Goal: Transaction & Acquisition: Purchase product/service

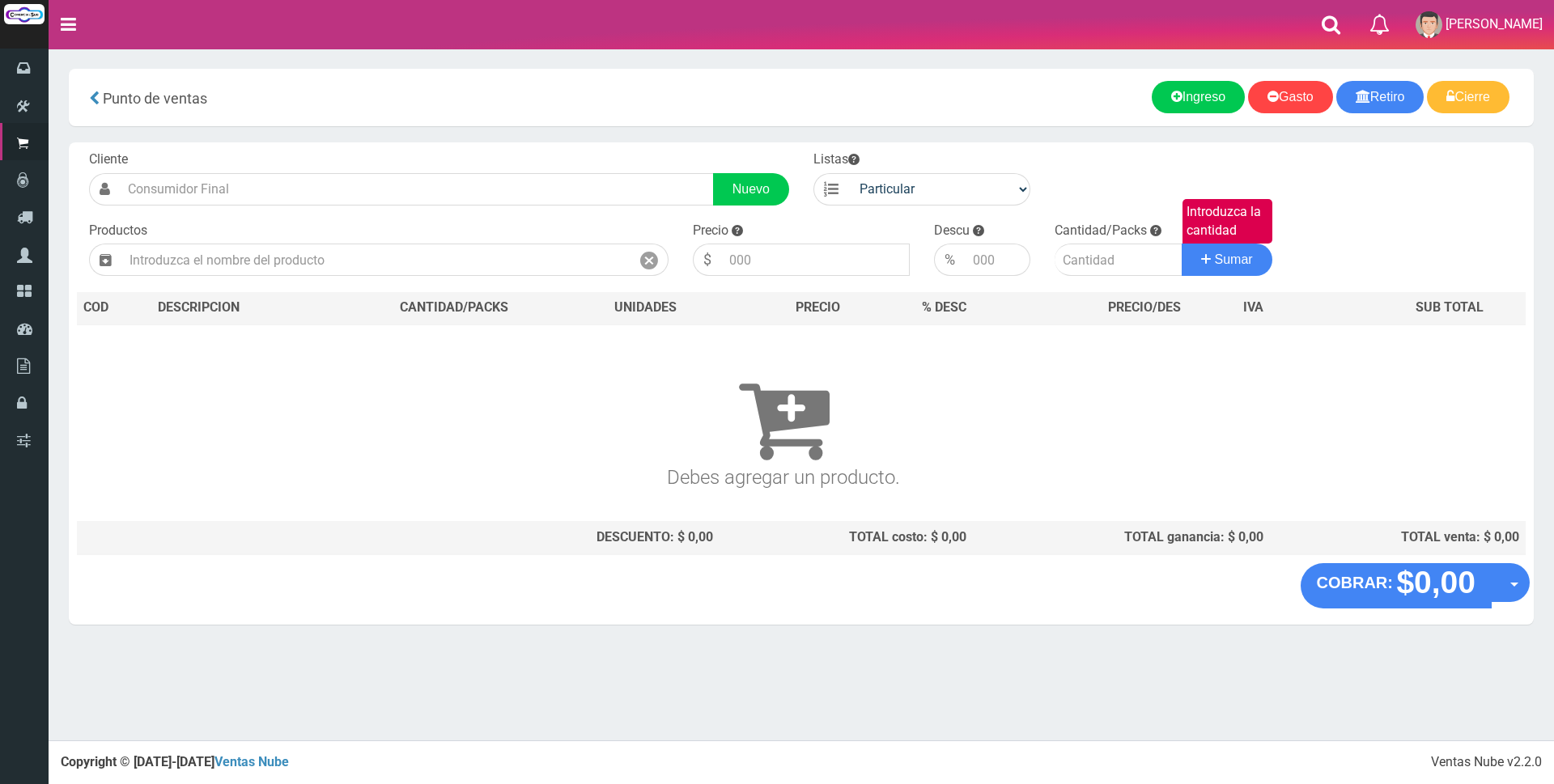
click at [219, 248] on input "text" at bounding box center [375, 259] width 509 height 33
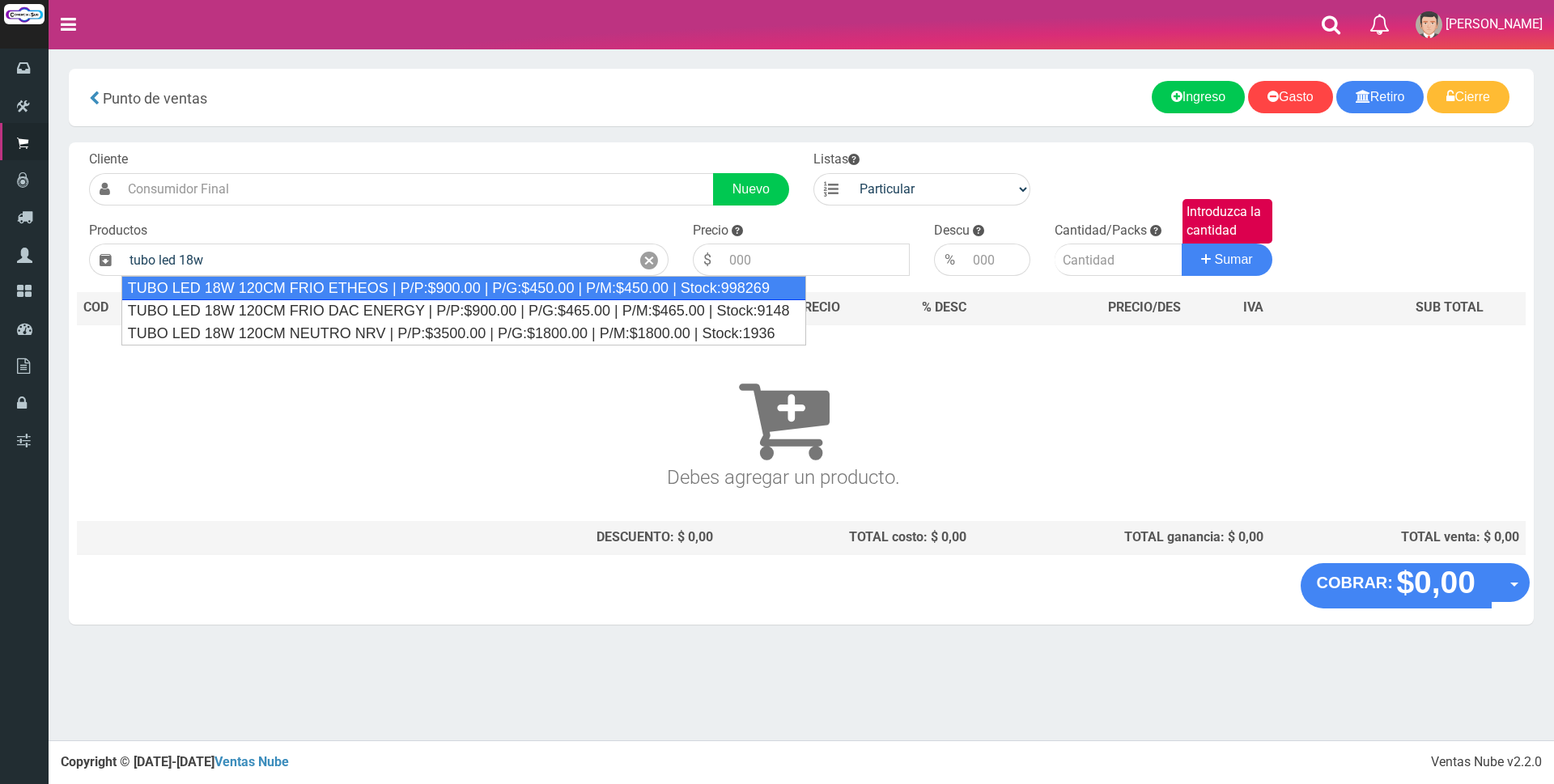
click at [391, 292] on div "TUBO LED 18W 120CM FRIO ETHEOS | P/P:$900.00 | P/G:$450.00 | P/M:$450.00 | Stoc…" at bounding box center [464, 288] width 685 height 24
type input "TUBO LED 18W 120CM FRIO ETHEOS | P/P:$900.00 | P/G:$450.00 | P/M:$450.00 | Stoc…"
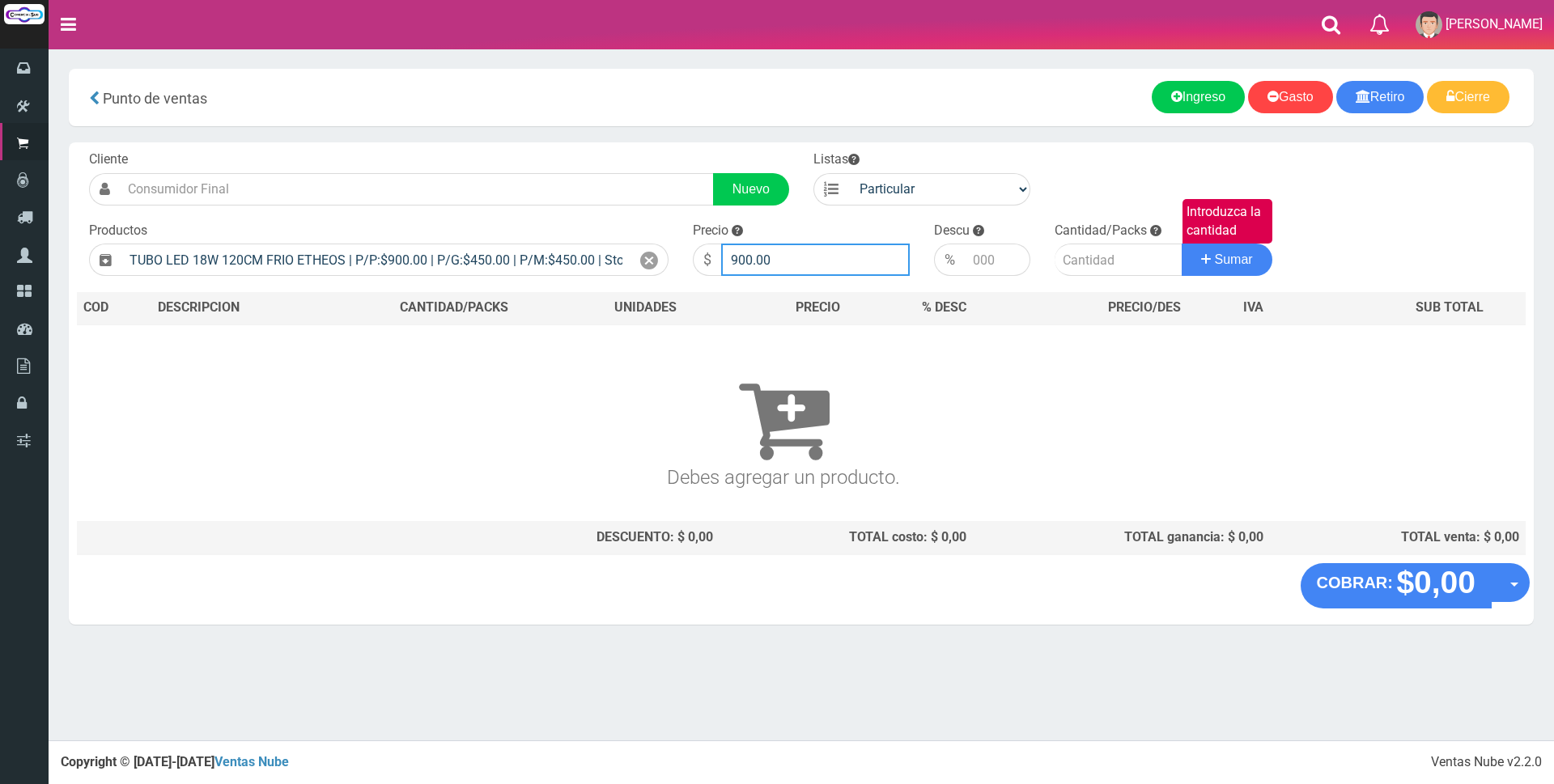
drag, startPoint x: 813, startPoint y: 262, endPoint x: 493, endPoint y: 240, distance: 320.8
click at [493, 150] on form "Cliente Nuevo Listas Particular Gremio Mayoristas" at bounding box center [801, 150] width 1449 height 0
type input "3500"
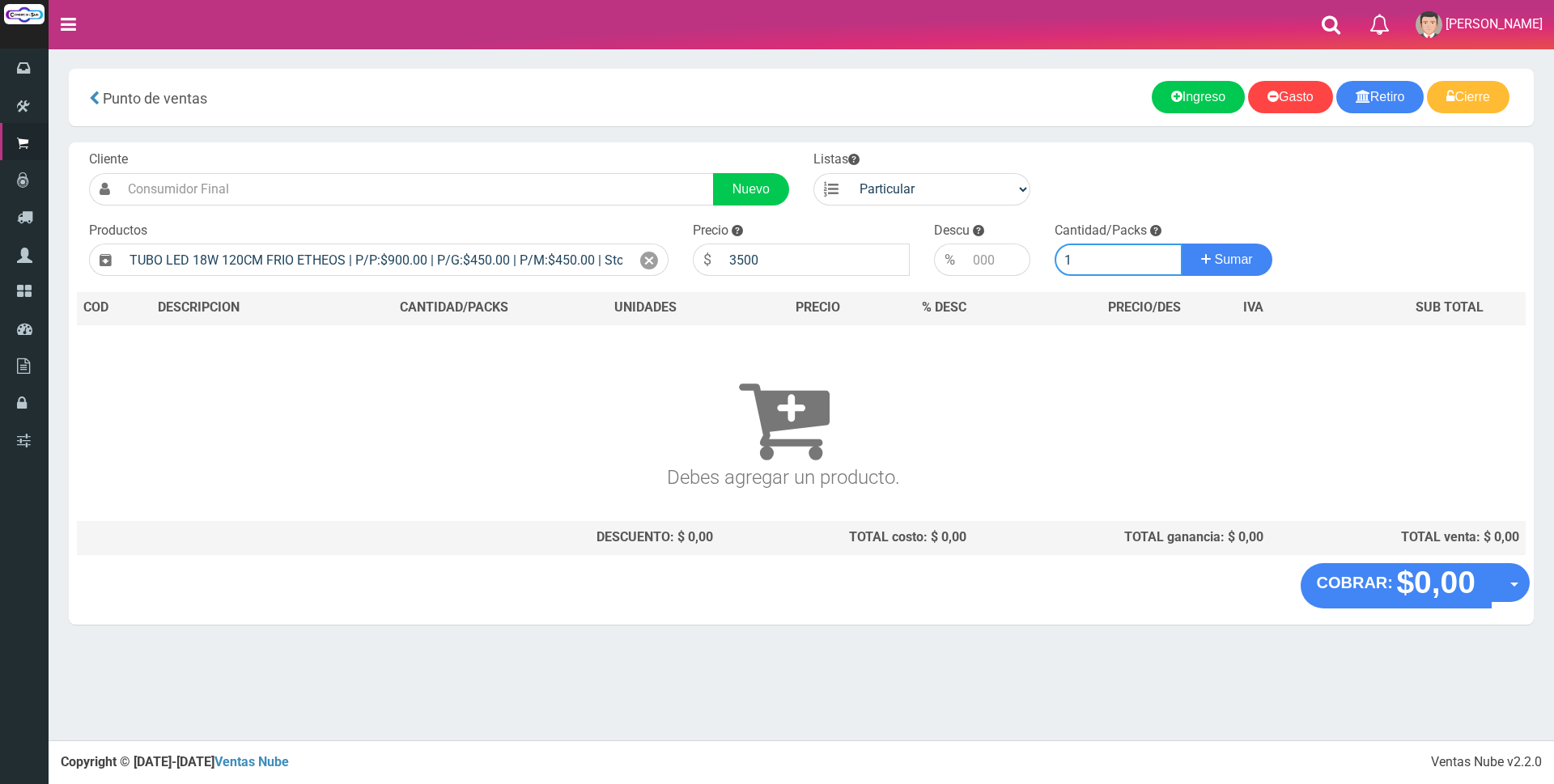
type input "1"
click at [1181, 243] on button "Sumar" at bounding box center [1227, 259] width 90 height 33
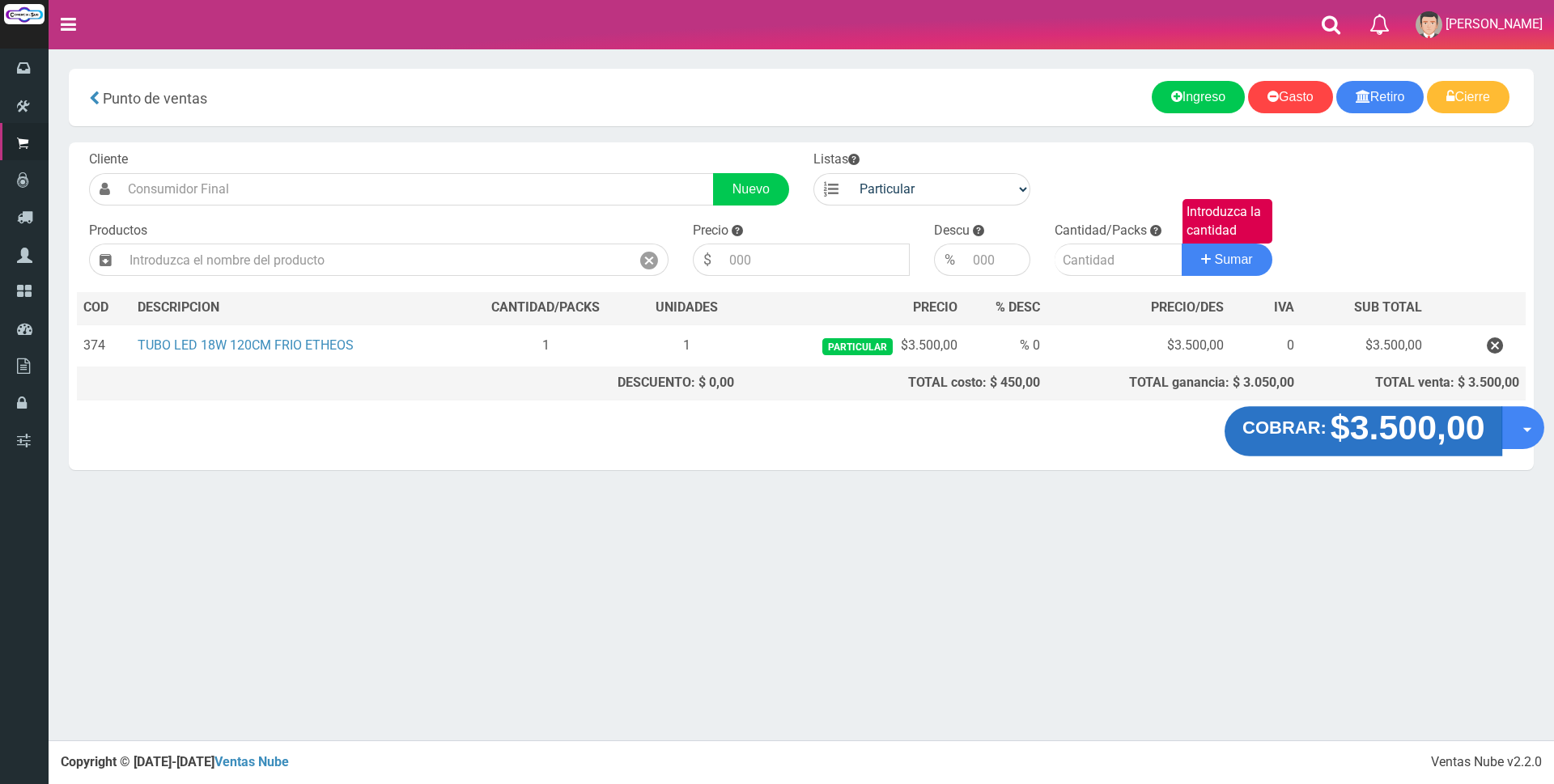
click at [1369, 434] on strong "$3.500,00" at bounding box center [1407, 427] width 155 height 38
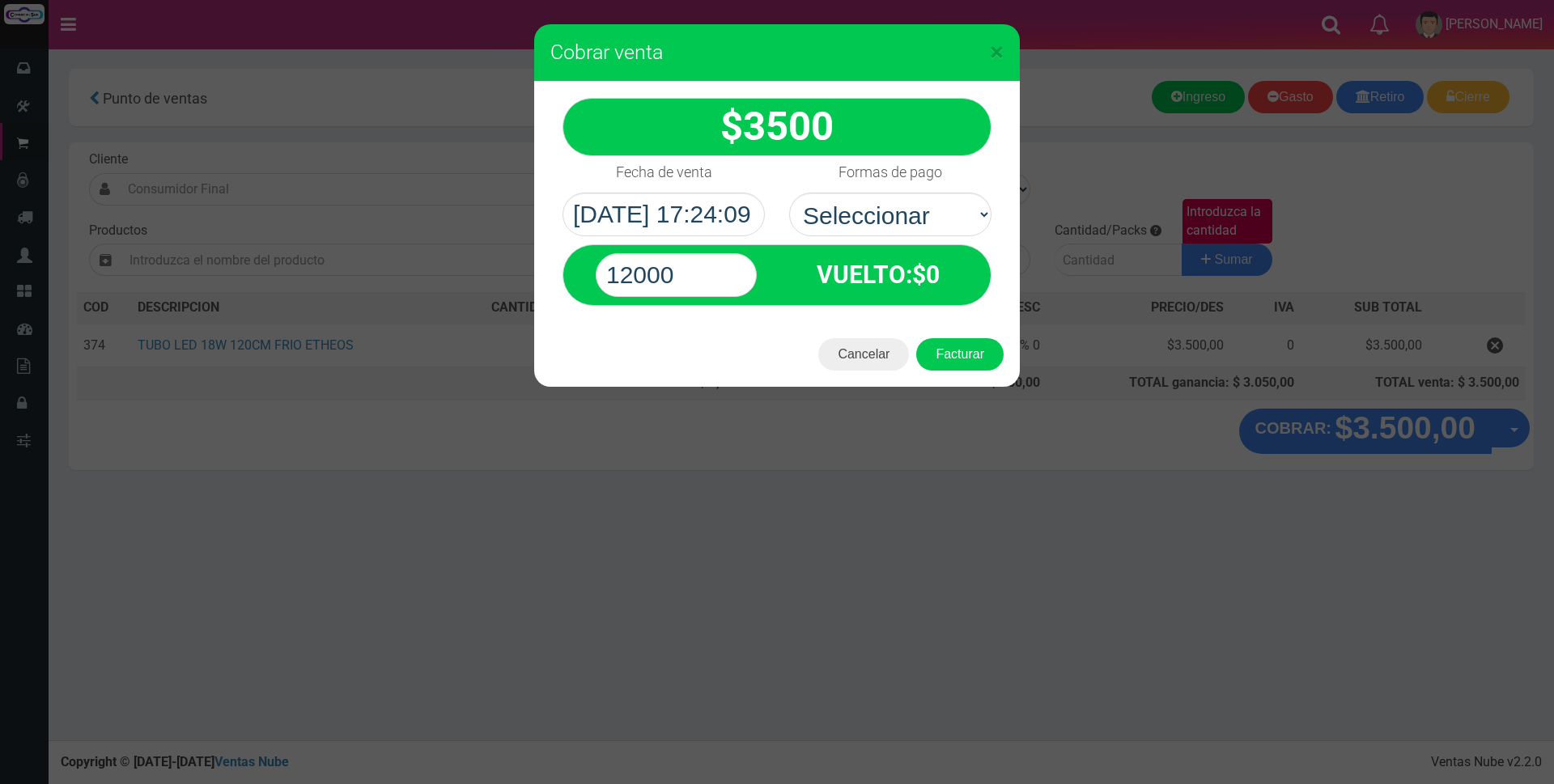
click at [898, 209] on select "Seleccionar Efectivo Tarjeta de Crédito Depósito Débito" at bounding box center [890, 214] width 203 height 43
select select "Efectivo"
click at [789, 193] on select "Seleccionar Efectivo Tarjeta de Crédito Depósito Débito" at bounding box center [890, 214] width 203 height 43
drag, startPoint x: 731, startPoint y: 274, endPoint x: 347, endPoint y: 297, distance: 384.7
click at [367, 274] on div "× Cobrar venta 3500" at bounding box center [777, 392] width 1554 height 784
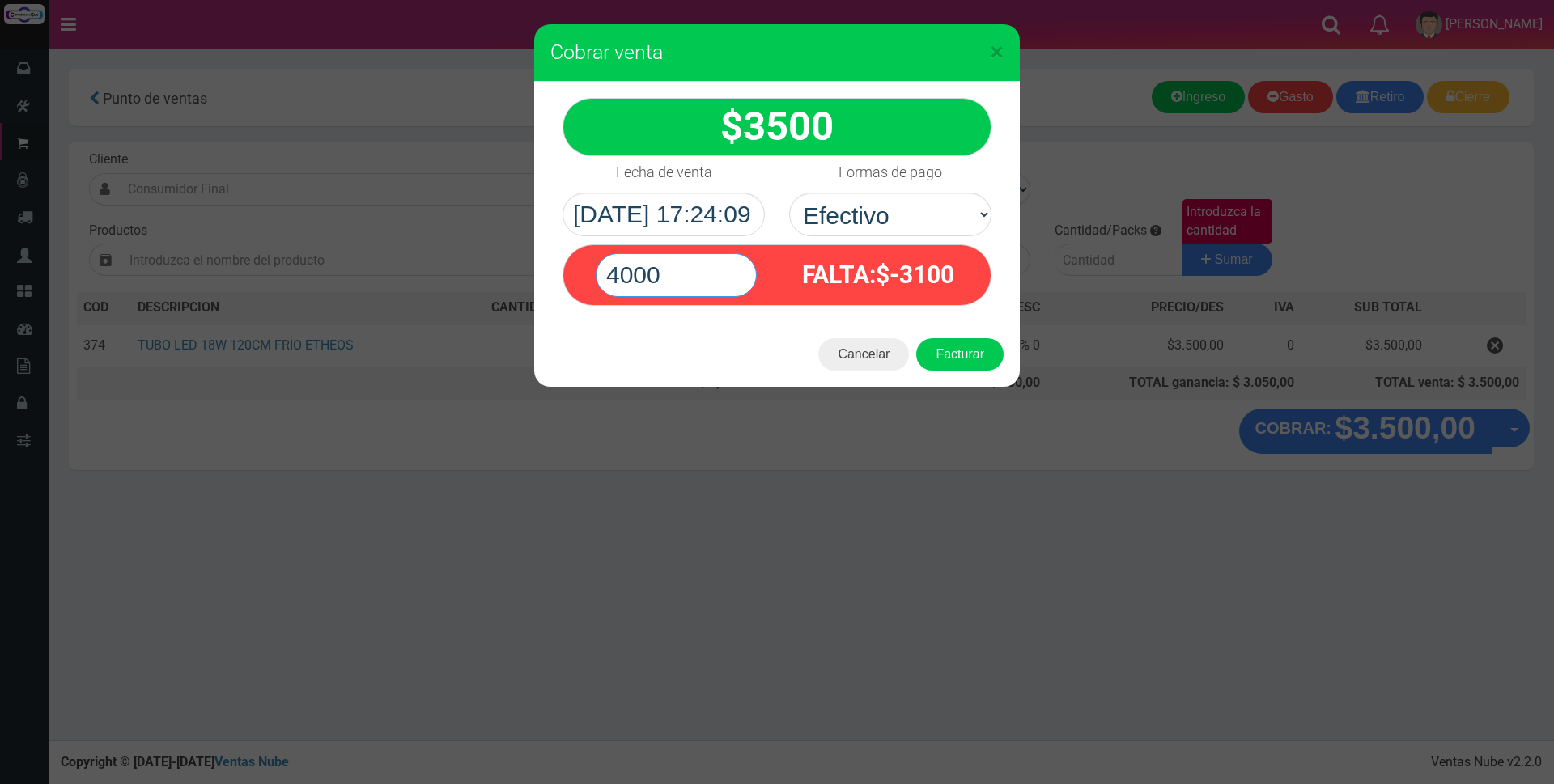
type input "4000"
click at [916, 338] on button "Facturar" at bounding box center [959, 354] width 88 height 33
